Goal: Find specific page/section: Find specific page/section

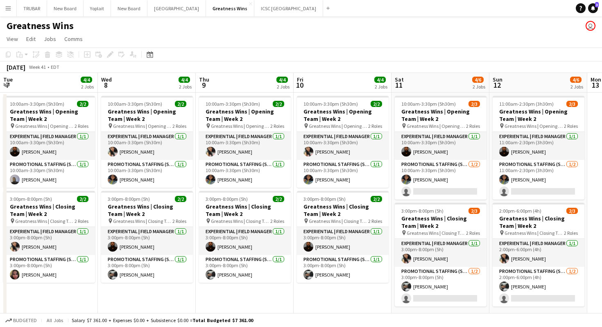
scroll to position [0, 171]
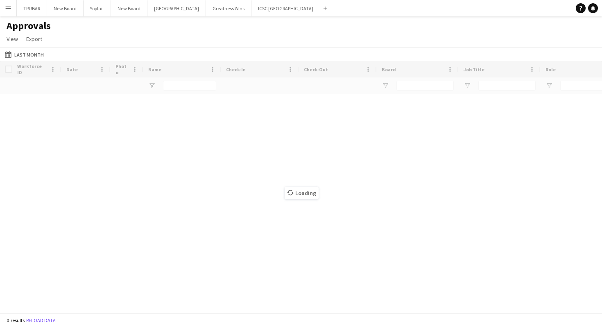
type input "****"
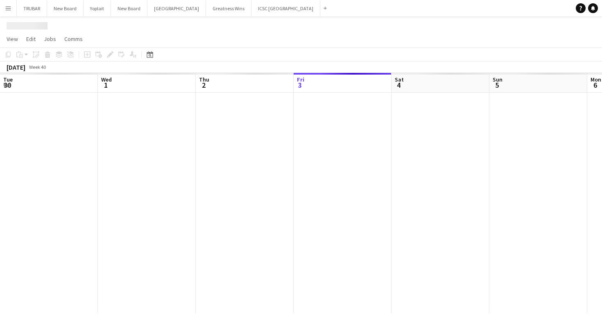
scroll to position [0, 196]
